Goal: Task Accomplishment & Management: Use online tool/utility

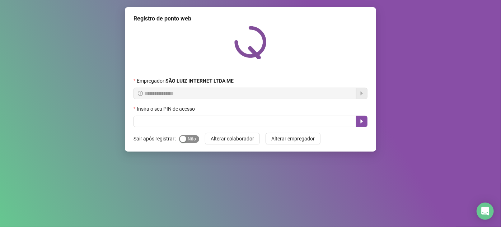
click at [191, 140] on span "Sim Não" at bounding box center [189, 139] width 20 height 8
click at [195, 123] on input "text" at bounding box center [245, 121] width 223 height 11
type input "*****"
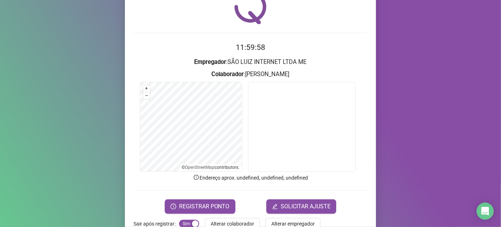
scroll to position [53, 0]
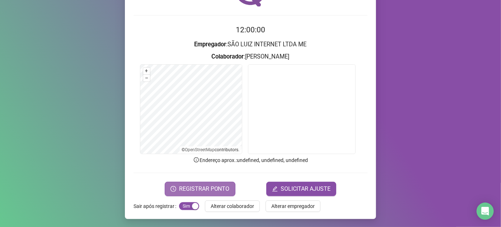
click at [207, 187] on span "REGISTRAR PONTO" at bounding box center [204, 188] width 51 height 9
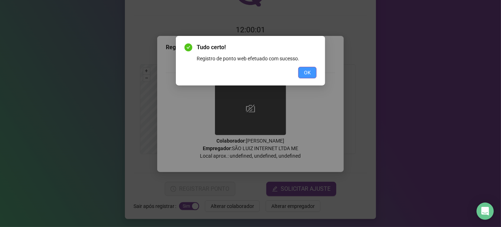
click at [312, 74] on button "OK" at bounding box center [307, 72] width 18 height 11
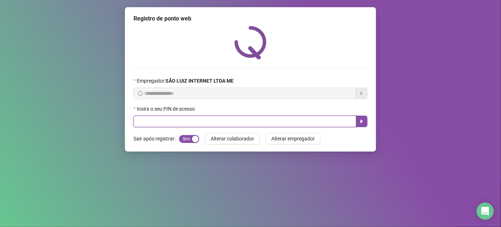
click at [302, 119] on input "text" at bounding box center [245, 121] width 223 height 11
type input "*****"
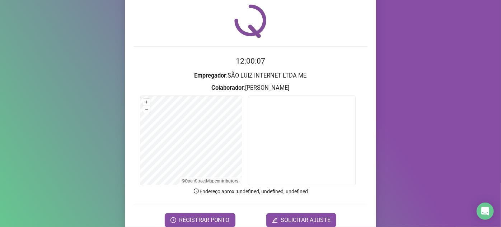
scroll to position [53, 0]
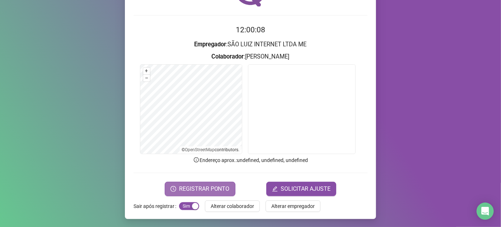
click at [206, 185] on span "REGISTRAR PONTO" at bounding box center [204, 188] width 51 height 9
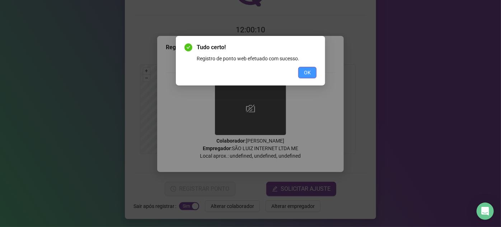
click at [308, 72] on span "OK" at bounding box center [307, 73] width 7 height 8
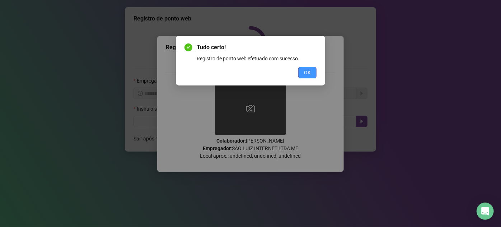
scroll to position [0, 0]
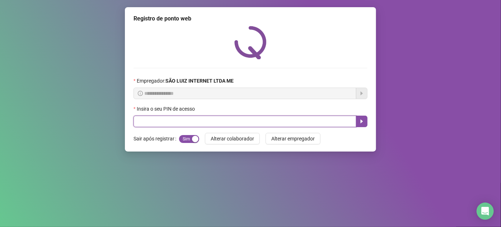
click at [276, 120] on input "text" at bounding box center [245, 121] width 223 height 11
type input "*****"
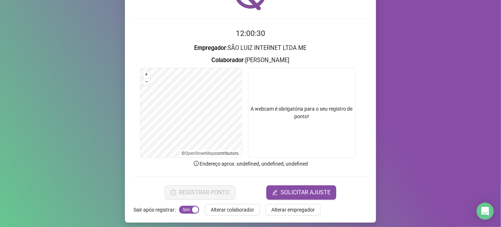
scroll to position [53, 0]
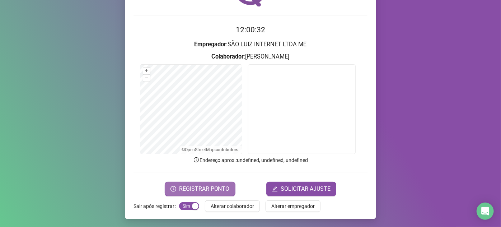
click at [221, 182] on button "REGISTRAR PONTO" at bounding box center [200, 189] width 71 height 14
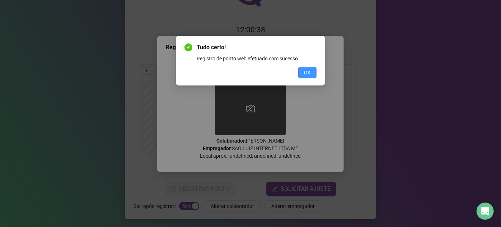
click at [309, 74] on span "OK" at bounding box center [307, 73] width 7 height 8
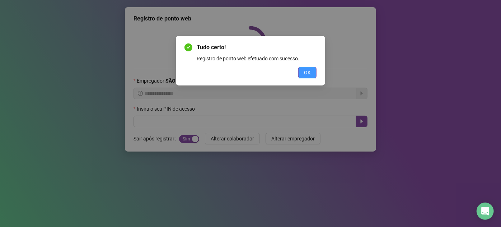
scroll to position [0, 0]
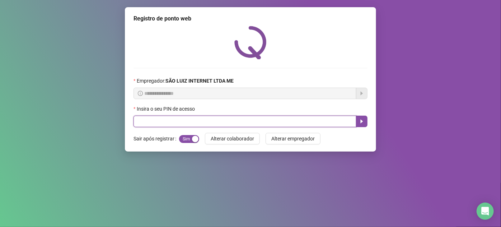
click at [295, 127] on input "text" at bounding box center [245, 121] width 223 height 11
type input "*****"
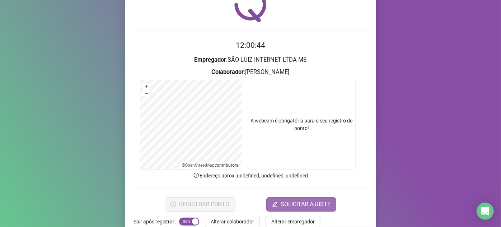
scroll to position [53, 0]
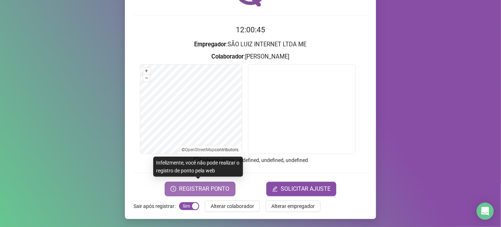
click at [206, 190] on span "REGISTRAR PONTO" at bounding box center [204, 188] width 51 height 9
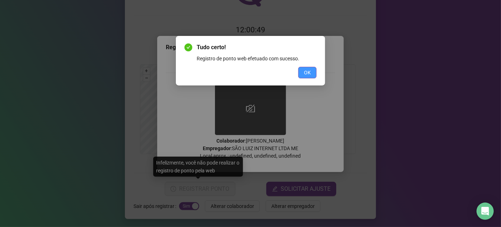
click at [310, 71] on span "OK" at bounding box center [307, 73] width 7 height 8
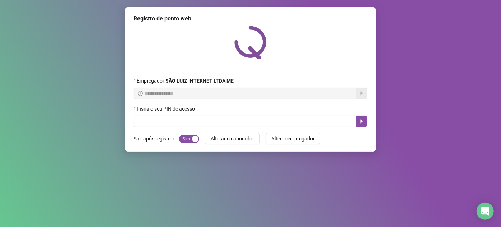
scroll to position [0, 0]
click at [256, 123] on input "text" at bounding box center [245, 121] width 223 height 11
type input "*****"
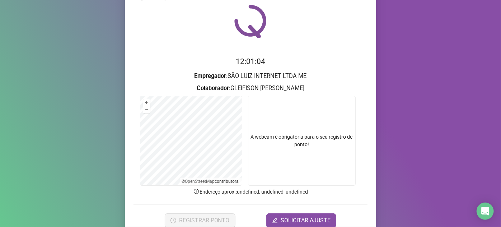
scroll to position [32, 0]
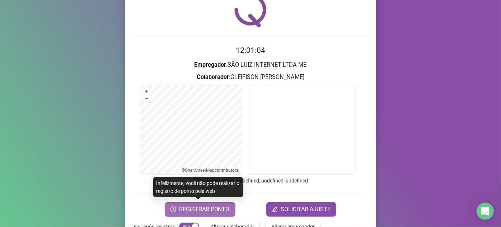
click at [229, 204] on button "REGISTRAR PONTO" at bounding box center [200, 209] width 71 height 14
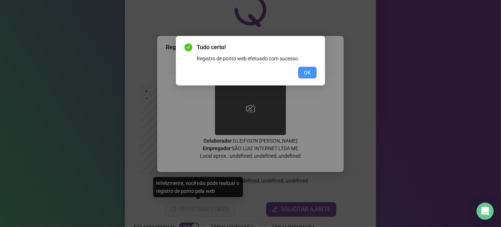
click at [310, 72] on span "OK" at bounding box center [307, 73] width 7 height 8
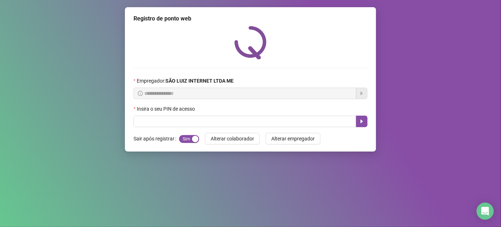
scroll to position [0, 0]
click at [321, 130] on div "**********" at bounding box center [250, 79] width 251 height 144
click at [304, 118] on input "text" at bounding box center [245, 121] width 223 height 11
type input "*****"
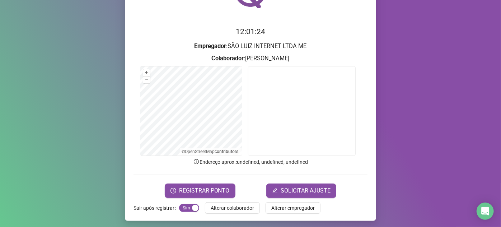
scroll to position [53, 0]
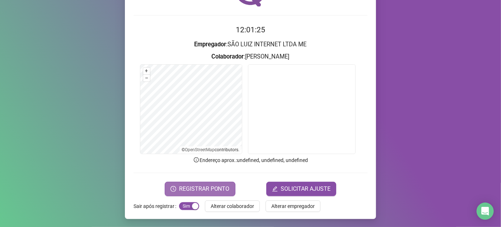
click at [206, 188] on span "REGISTRAR PONTO" at bounding box center [204, 188] width 51 height 9
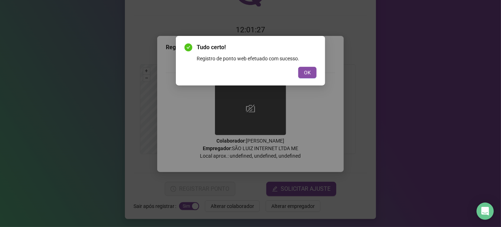
click at [309, 64] on div "Tudo certo! Registro de ponto web efetuado com sucesso. OK" at bounding box center [250, 60] width 132 height 35
click at [315, 73] on button "OK" at bounding box center [307, 72] width 18 height 11
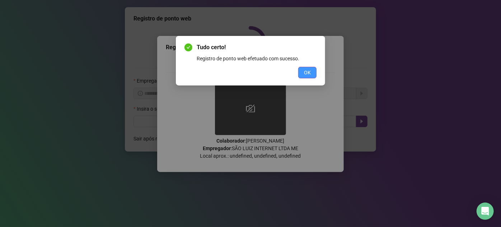
scroll to position [0, 0]
